Goal: Task Accomplishment & Management: Manage account settings

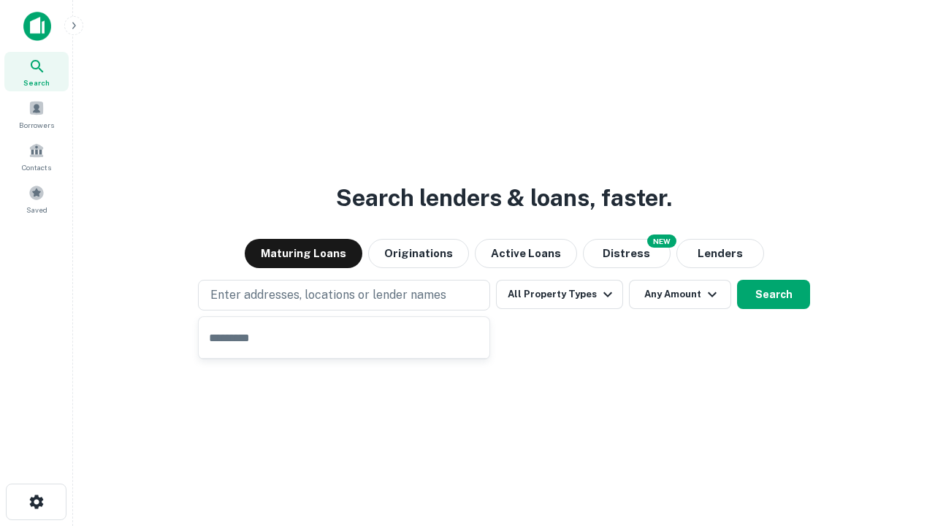
type input "**********"
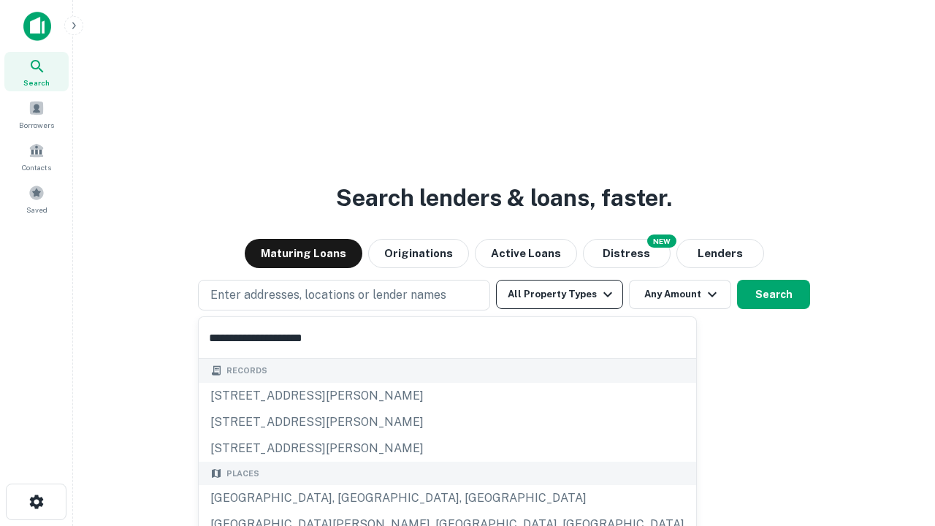
click at [349, 498] on div "Santa Monica, CA, USA" at bounding box center [447, 498] width 497 height 26
click at [559, 294] on button "All Property Types" at bounding box center [559, 294] width 127 height 29
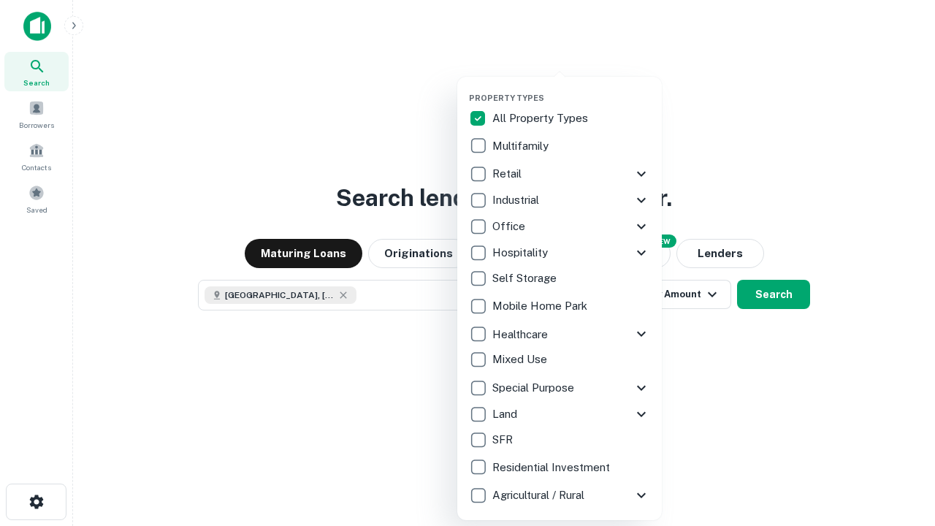
click at [571, 88] on button "button" at bounding box center [571, 88] width 205 height 1
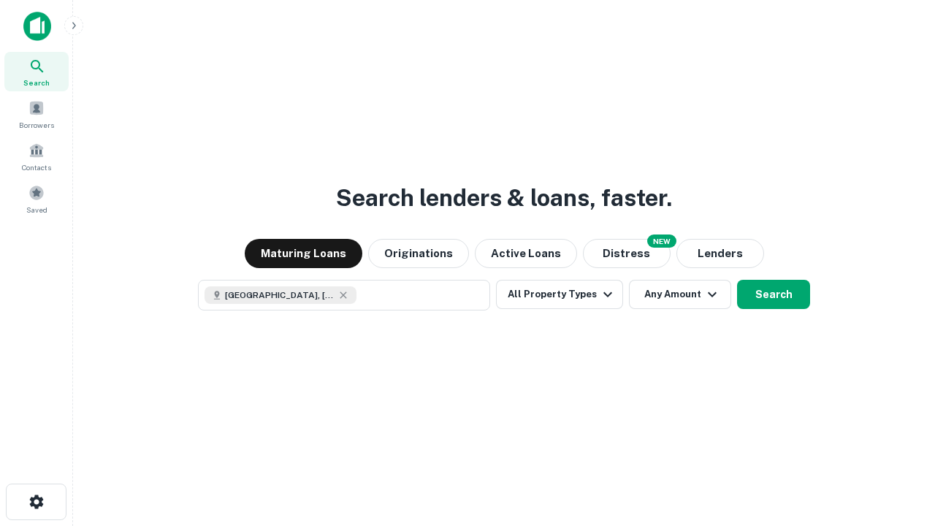
scroll to position [23, 0]
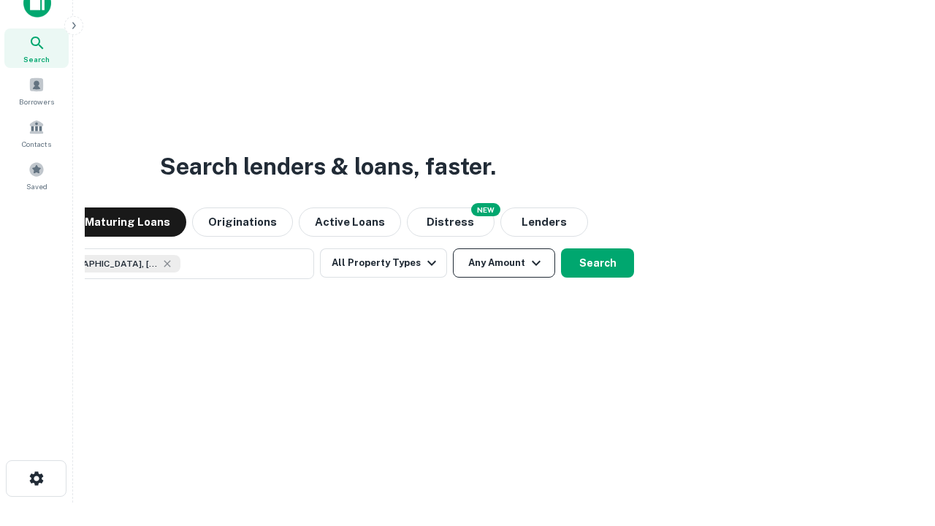
click at [453, 248] on button "Any Amount" at bounding box center [504, 262] width 102 height 29
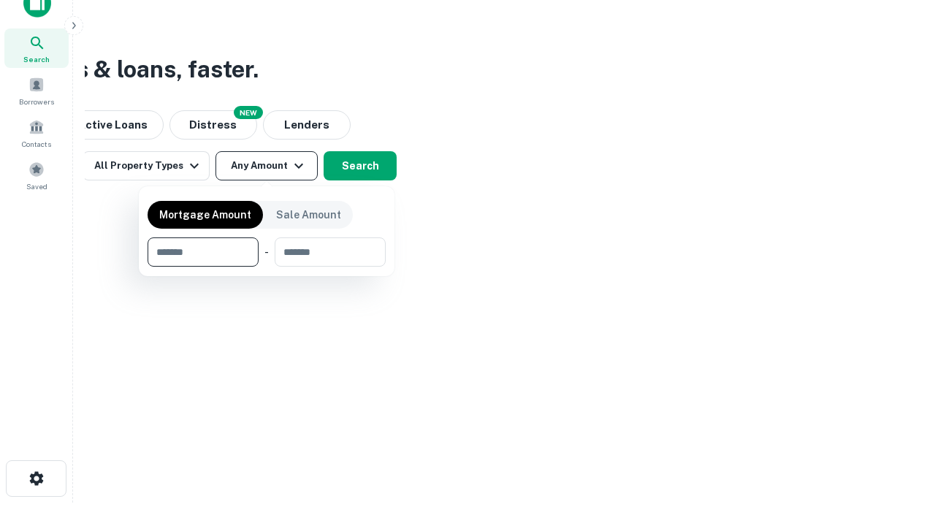
type input "*******"
click at [267, 267] on button "button" at bounding box center [267, 267] width 238 height 1
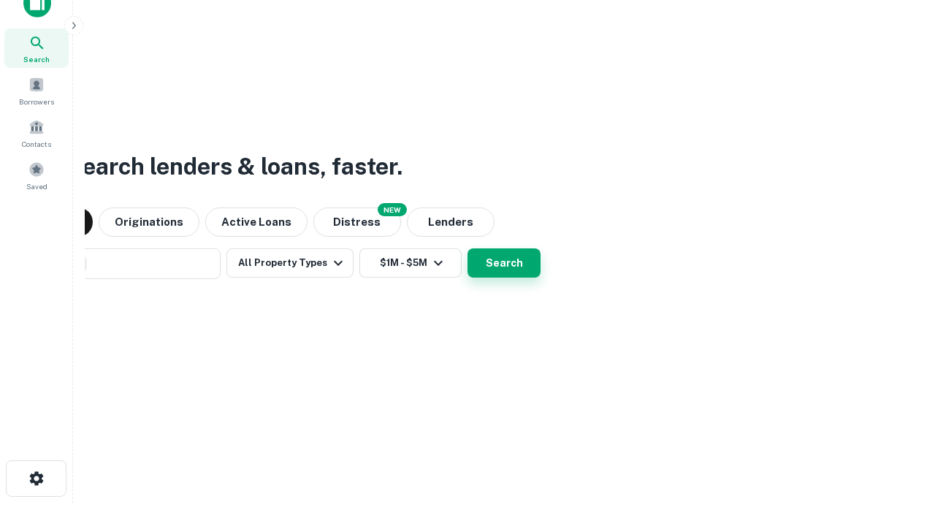
click at [467, 248] on button "Search" at bounding box center [503, 262] width 73 height 29
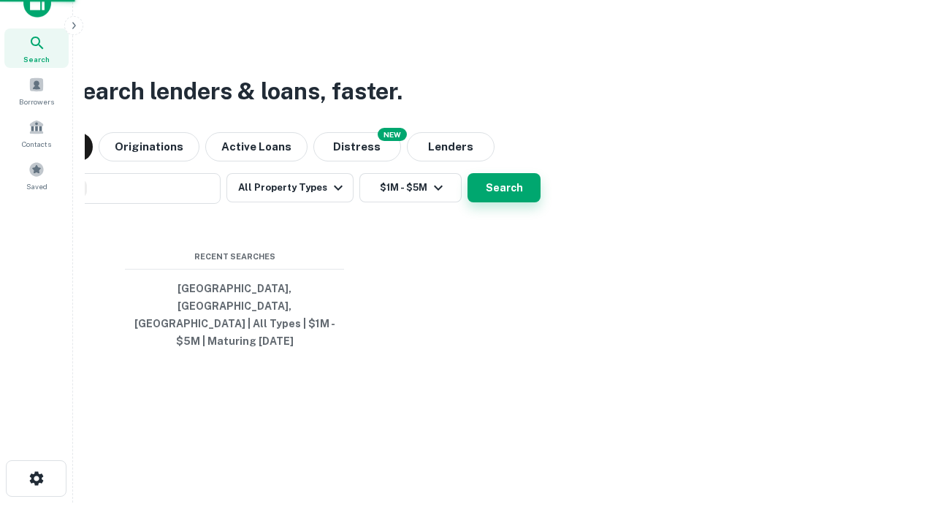
scroll to position [47, 413]
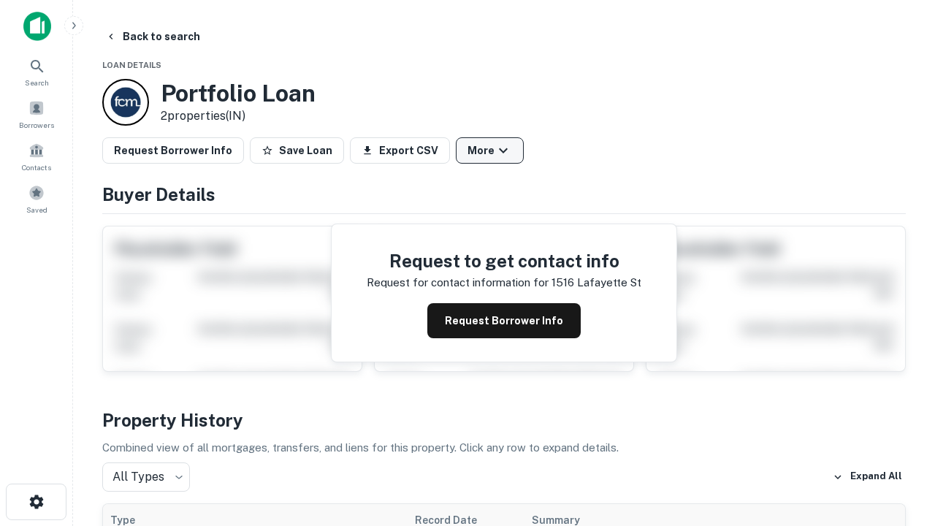
click at [489, 150] on button "More" at bounding box center [490, 150] width 68 height 26
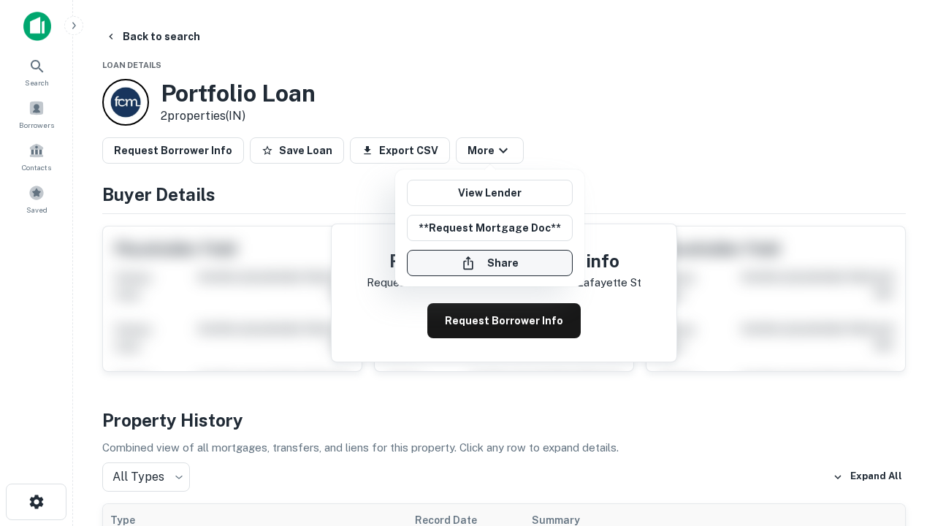
click at [489, 263] on button "Share" at bounding box center [490, 263] width 166 height 26
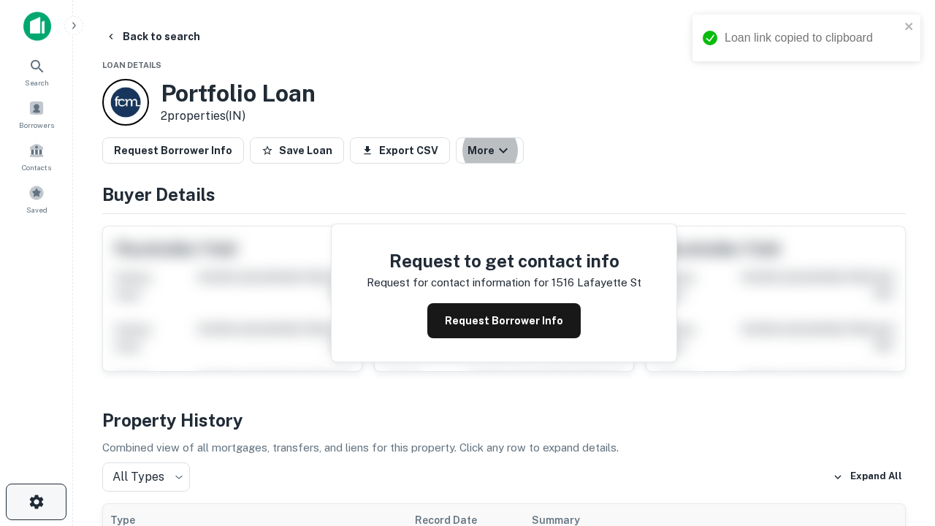
click at [36, 502] on icon "button" at bounding box center [37, 502] width 18 height 18
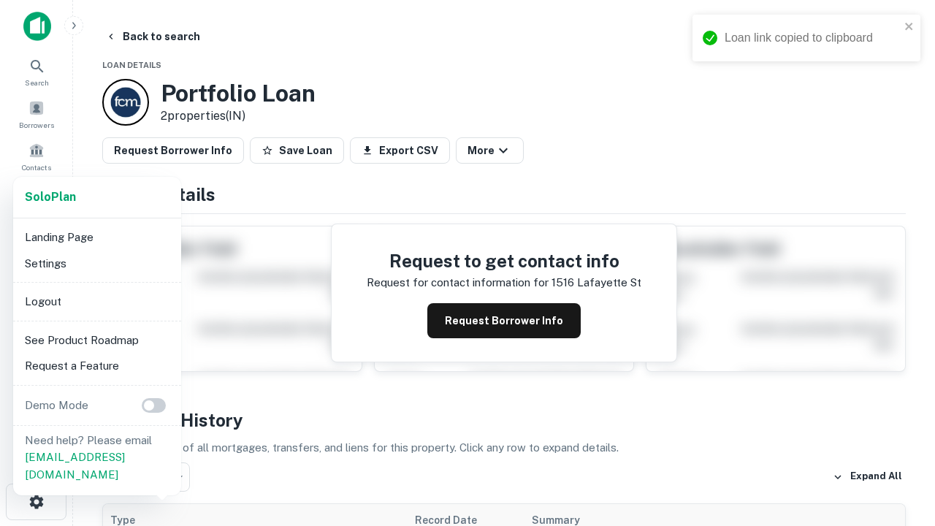
click at [96, 301] on li "Logout" at bounding box center [97, 302] width 156 height 26
